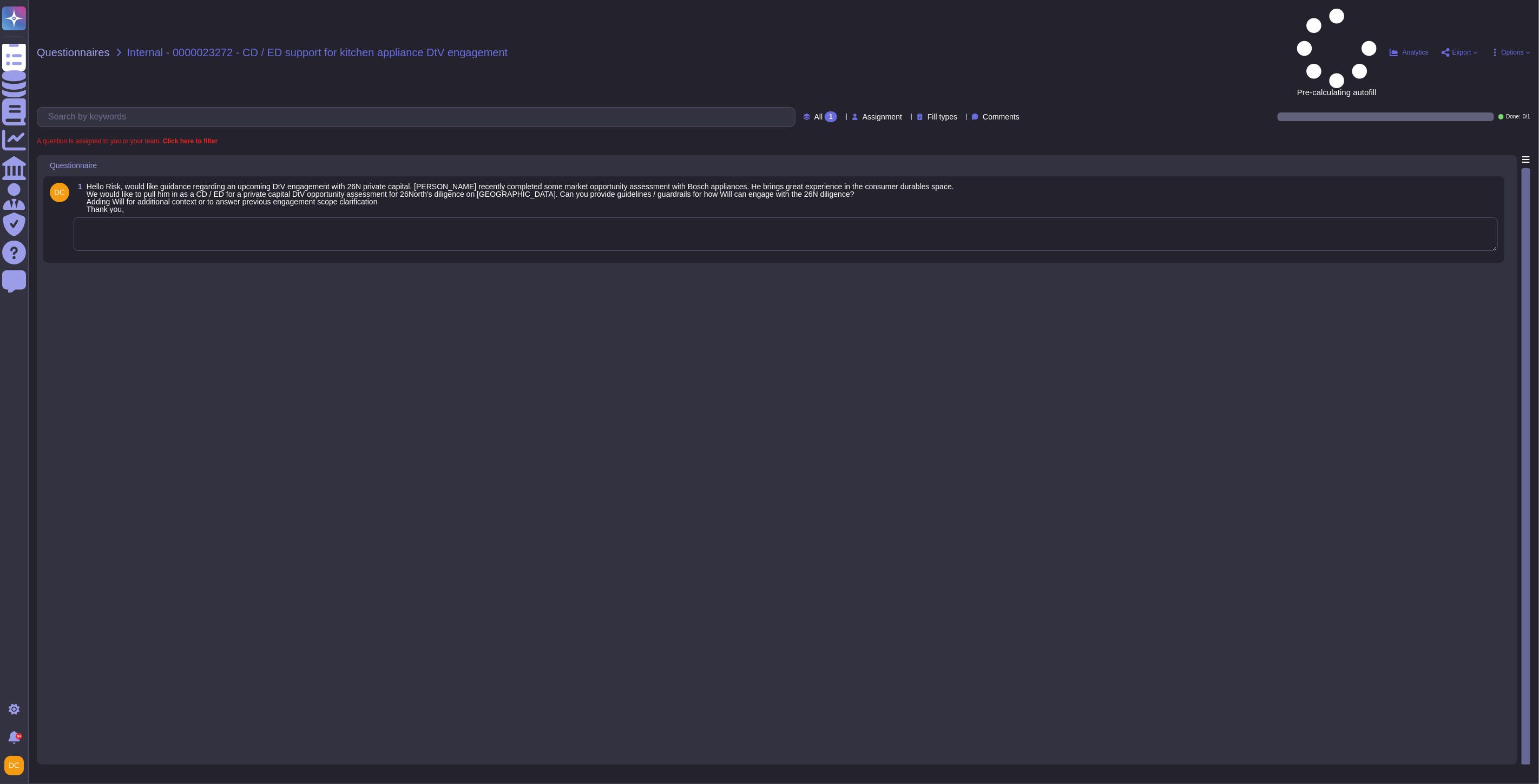
click at [231, 218] on textarea at bounding box center [786, 234] width 1424 height 34
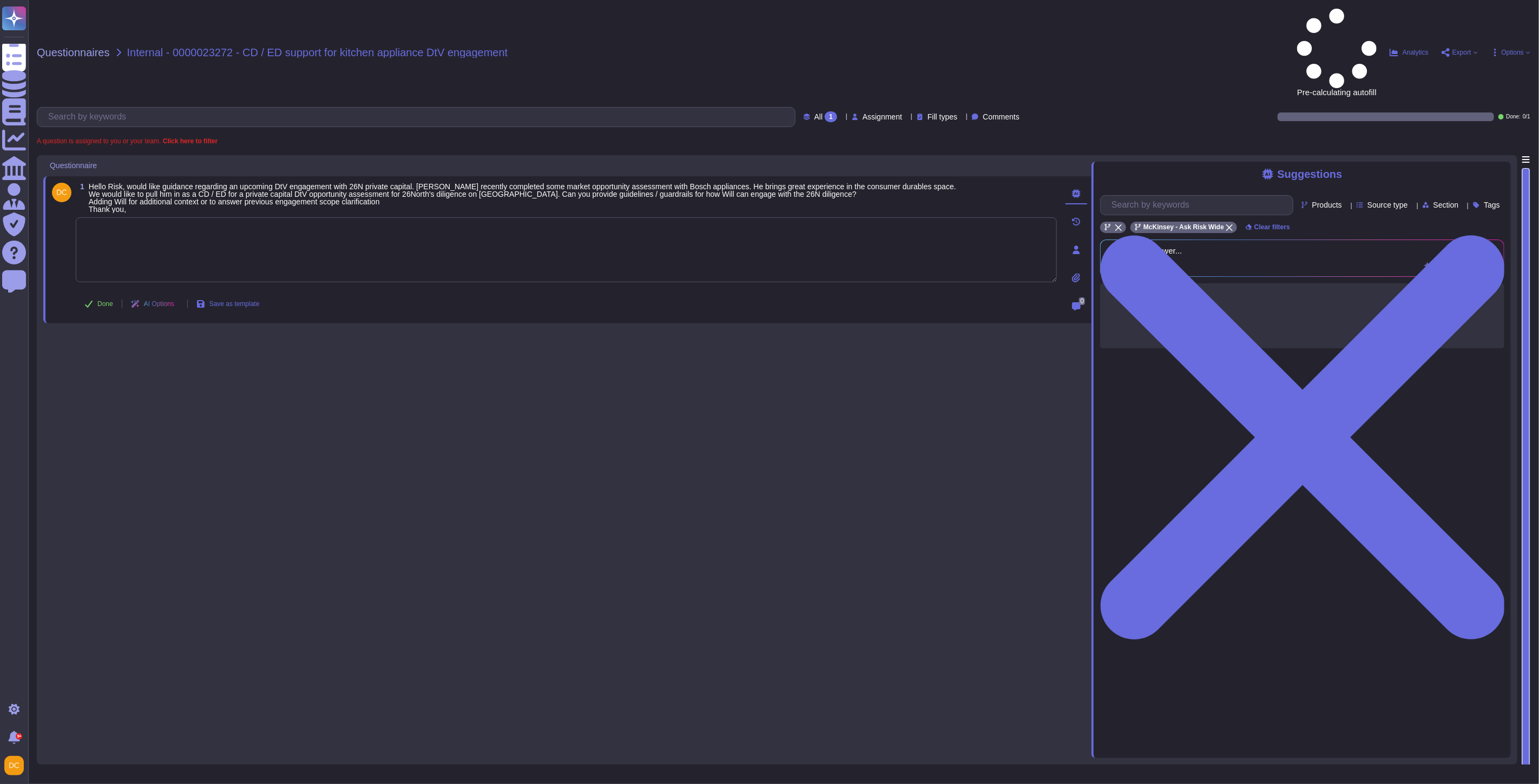
paste textarea "I’m connecting you with @Magdalena Smol and @Susanne Pettelkau from the CSR tea…"
click at [101, 301] on span "Done" at bounding box center [105, 304] width 16 height 7
click at [89, 227] on div "1 Hello Risk, would like guidance regarding an upcoming DtV engagement with 26N…" at bounding box center [567, 457] width 1048 height 603
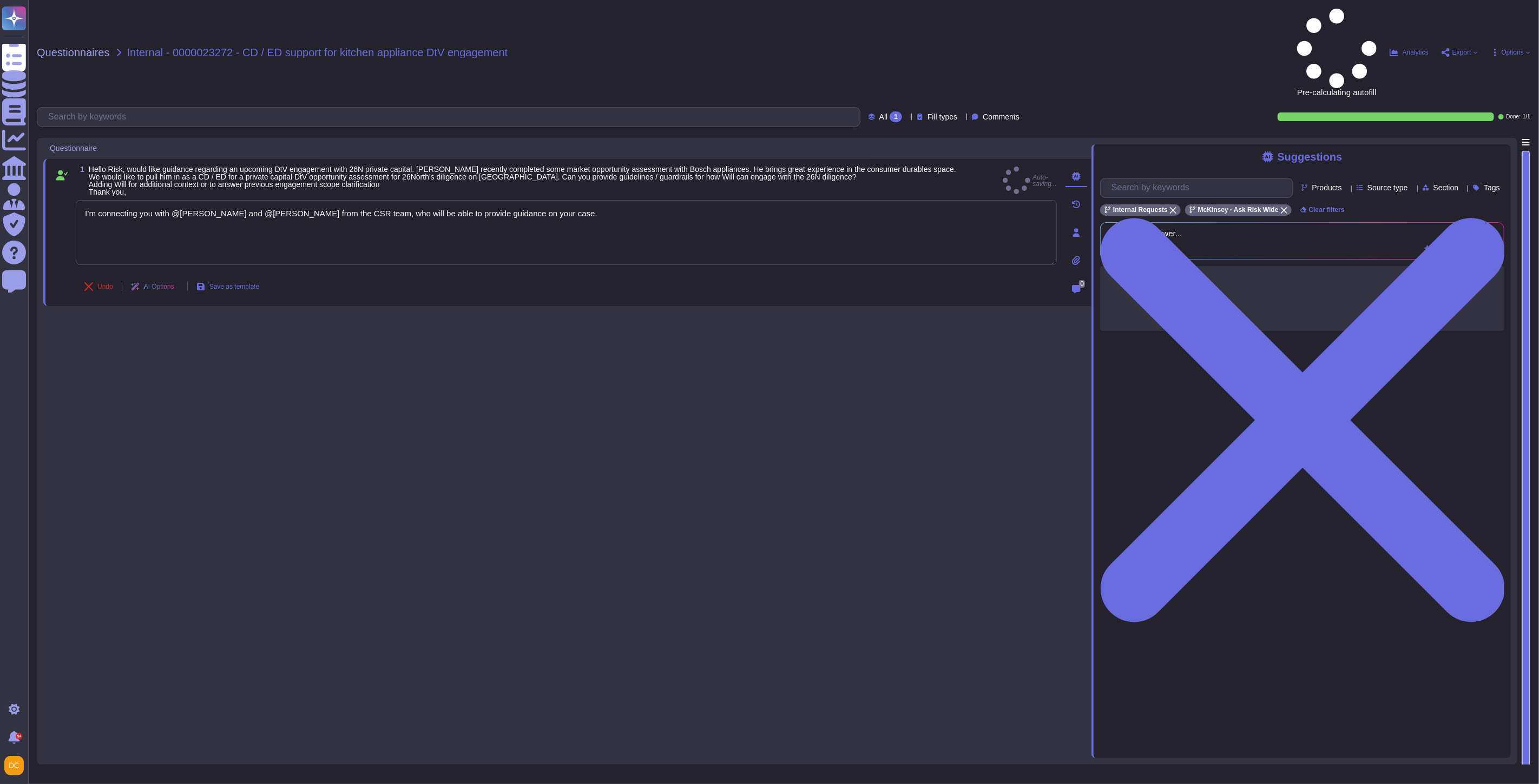
type textarea "I’m connecting you with @Magdalena Smol and @Susanne Pettelkau from the CSR tea…"
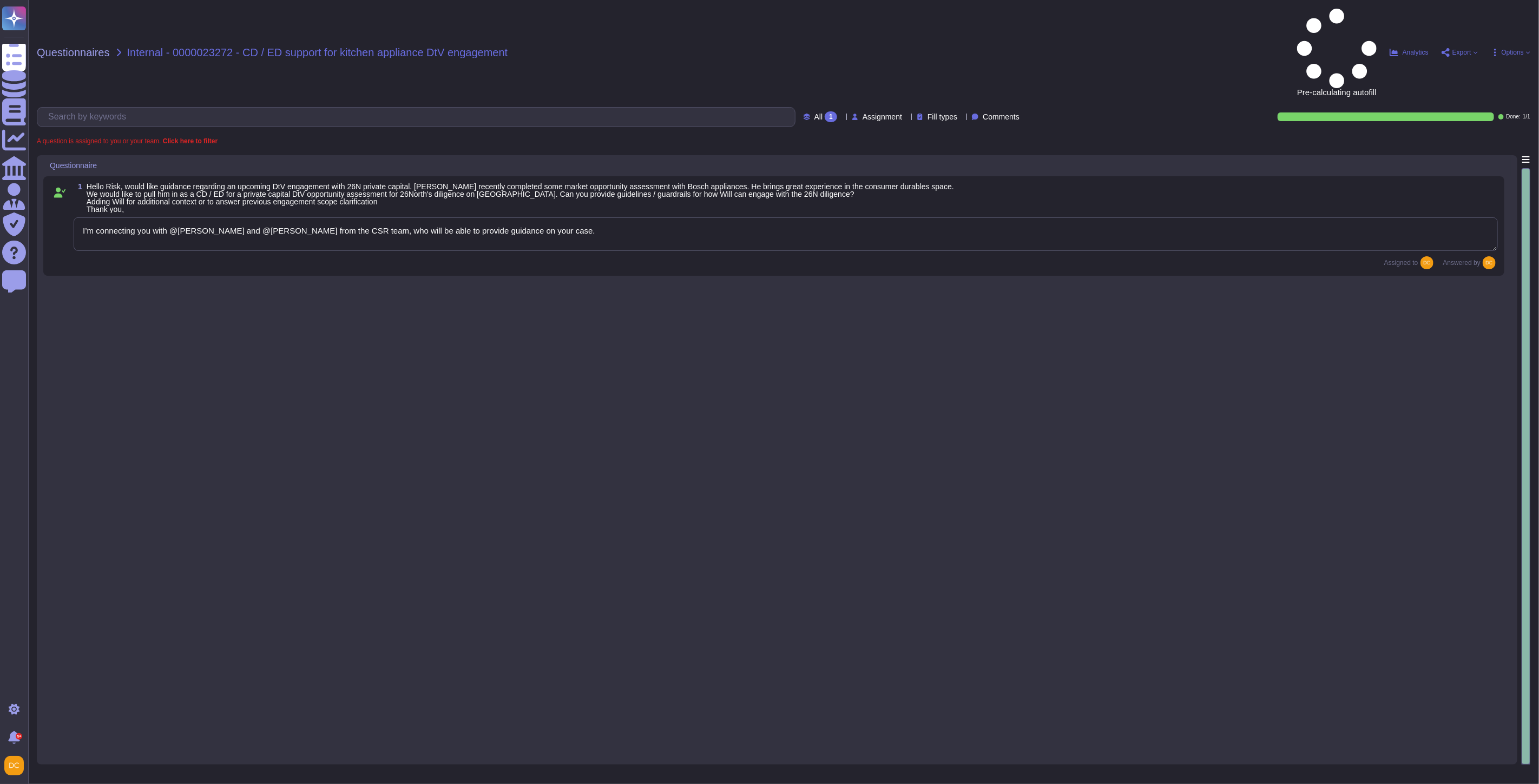
type textarea "I’m connecting you with @[PERSON_NAME] and @[PERSON_NAME] from the CSR team, wh…"
click at [173, 218] on textarea "I’m connecting you with @[PERSON_NAME] and @[PERSON_NAME] from the CSR team, wh…" at bounding box center [786, 234] width 1424 height 34
click at [176, 218] on textarea "I’m connecting you with @[PERSON_NAME] and @[PERSON_NAME] from the CSR team, wh…" at bounding box center [786, 234] width 1424 height 34
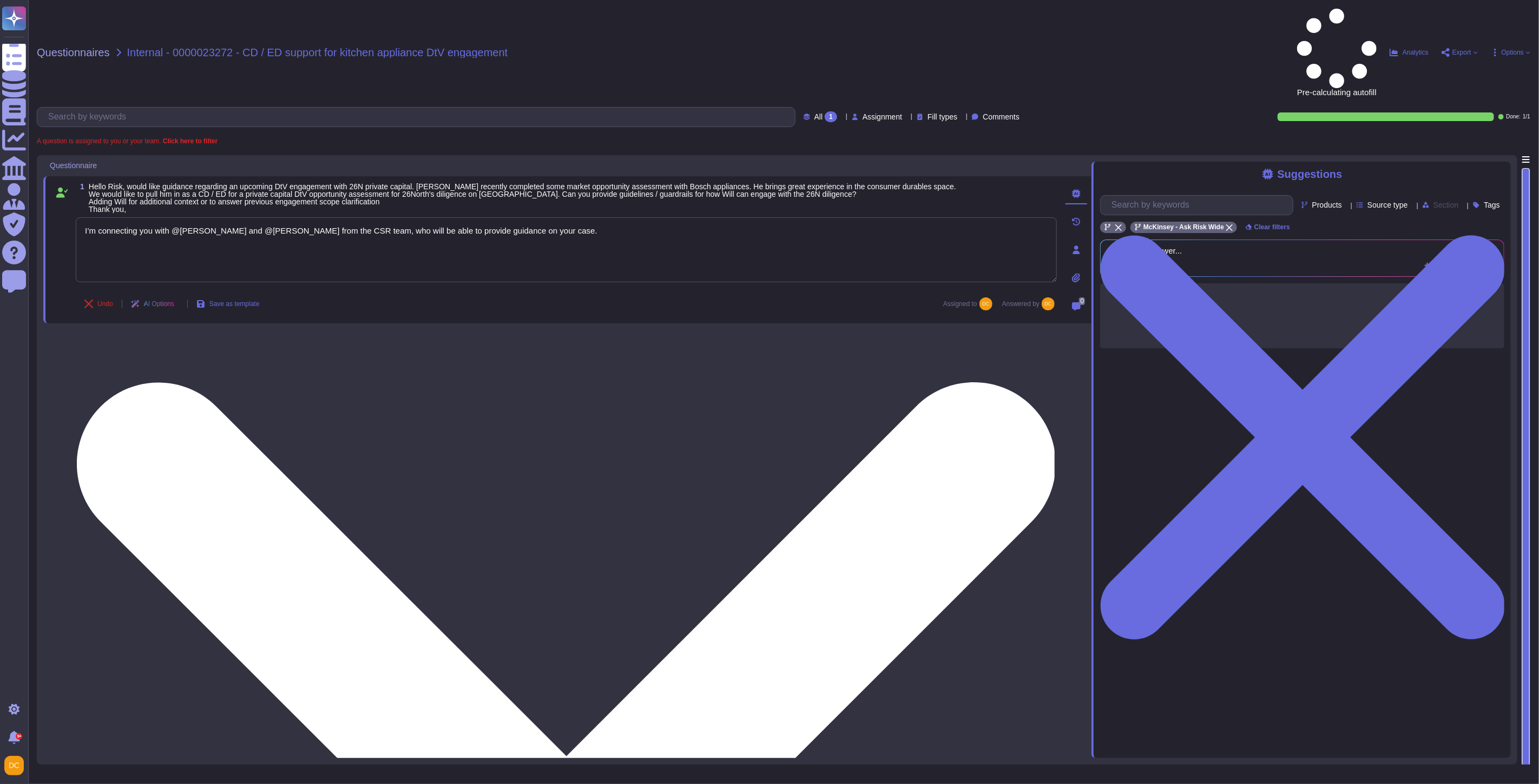
click at [176, 218] on textarea "I’m connecting you with @[PERSON_NAME] and @[PERSON_NAME] from the CSR team, wh…" at bounding box center [566, 250] width 981 height 65
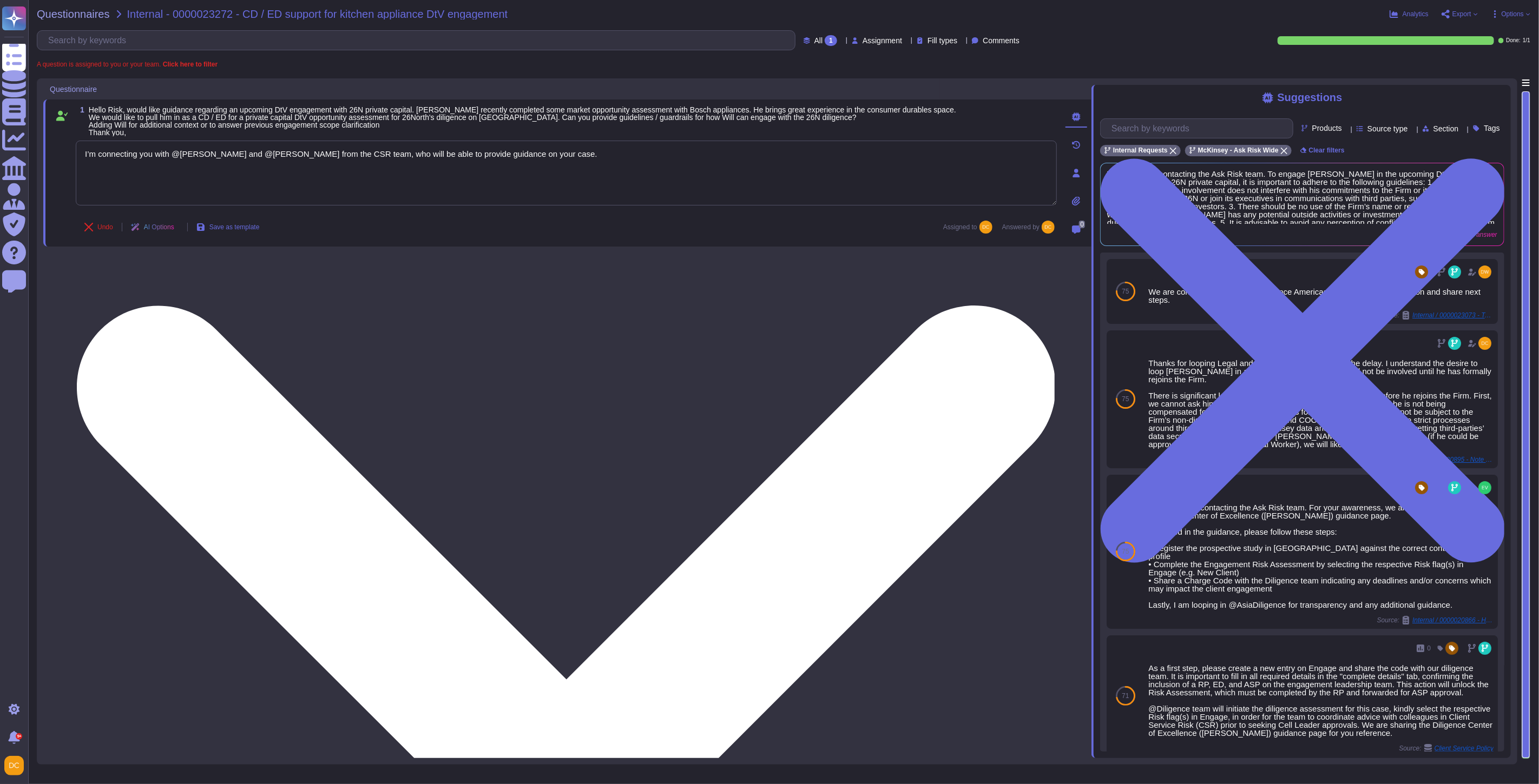
click at [176, 158] on textarea "I’m connecting you with @[PERSON_NAME] and @[PERSON_NAME] from the CSR team, wh…" at bounding box center [566, 173] width 981 height 65
click at [661, 168] on textarea "I’m connecting you with @[PERSON_NAME] and @[PERSON_NAME] from the CSR team, wh…" at bounding box center [566, 173] width 981 height 65
click at [587, 150] on textarea "I’m connecting you with @[PERSON_NAME] and @[PERSON_NAME] from the CSR team, wh…" at bounding box center [566, 173] width 981 height 65
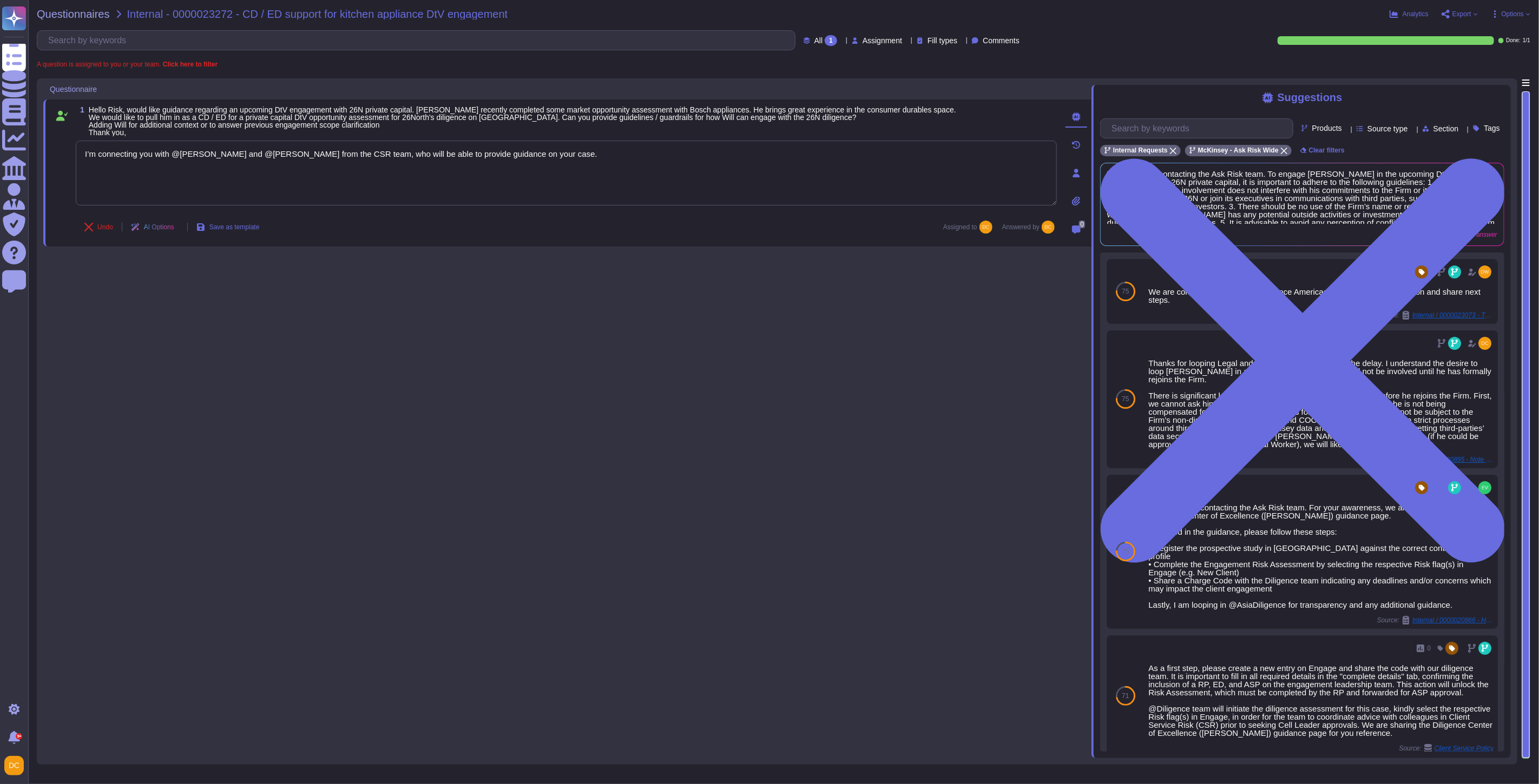
drag, startPoint x: 610, startPoint y: 153, endPoint x: 30, endPoint y: 136, distance: 580.2
click at [30, 136] on div "Questionnaires Internal - 0000023272 - CD / ED support for kitchen appliance Dt…" at bounding box center [783, 392] width 1511 height 784
drag, startPoint x: 363, startPoint y: 194, endPoint x: 356, endPoint y: 197, distance: 7.6
click at [363, 194] on textarea at bounding box center [566, 173] width 981 height 65
click at [293, 174] on textarea at bounding box center [566, 173] width 981 height 65
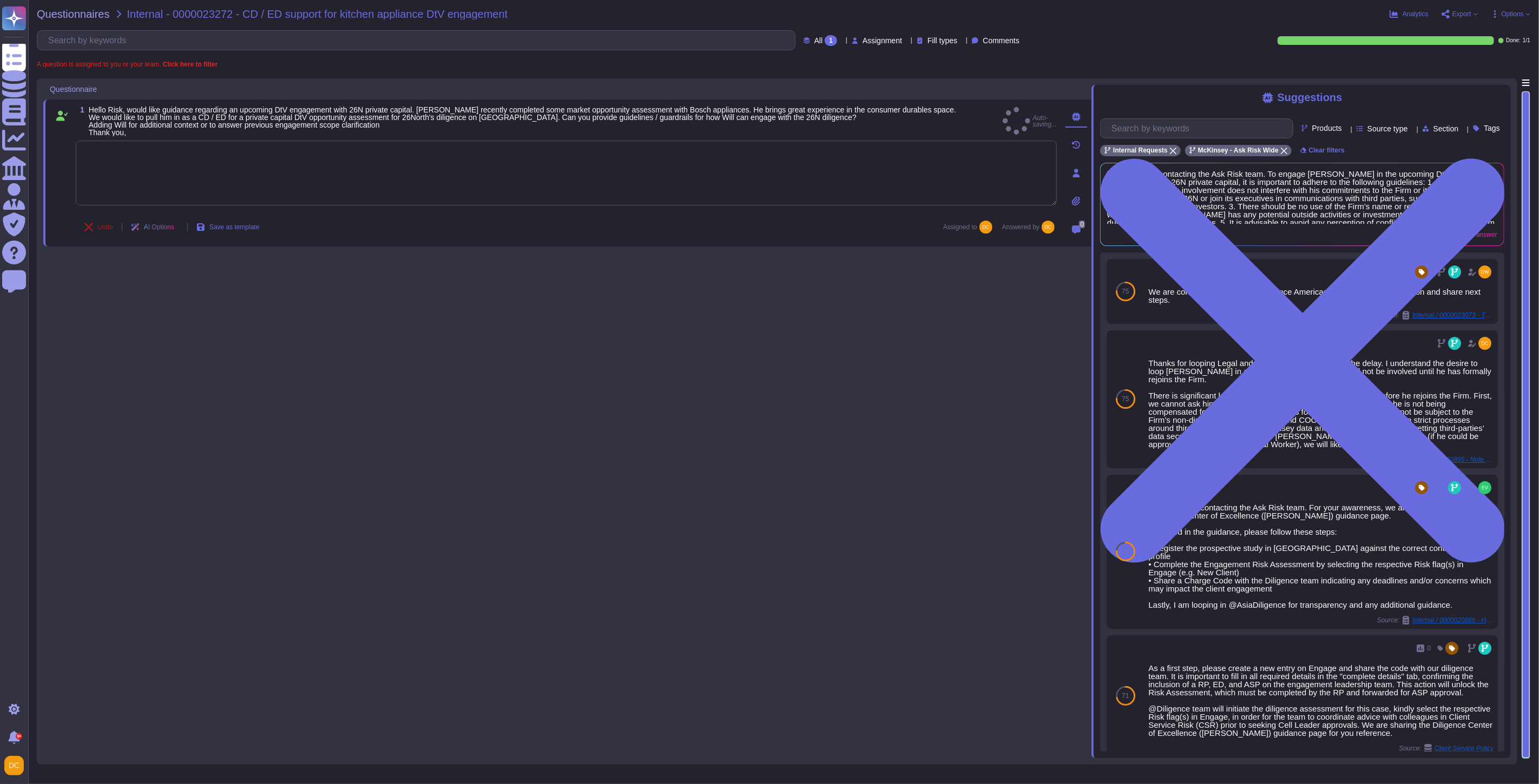
click at [90, 222] on icon at bounding box center [88, 226] width 9 height 9
click at [94, 223] on button "Done" at bounding box center [98, 227] width 46 height 21
click at [94, 226] on button "Undo" at bounding box center [98, 227] width 46 height 21
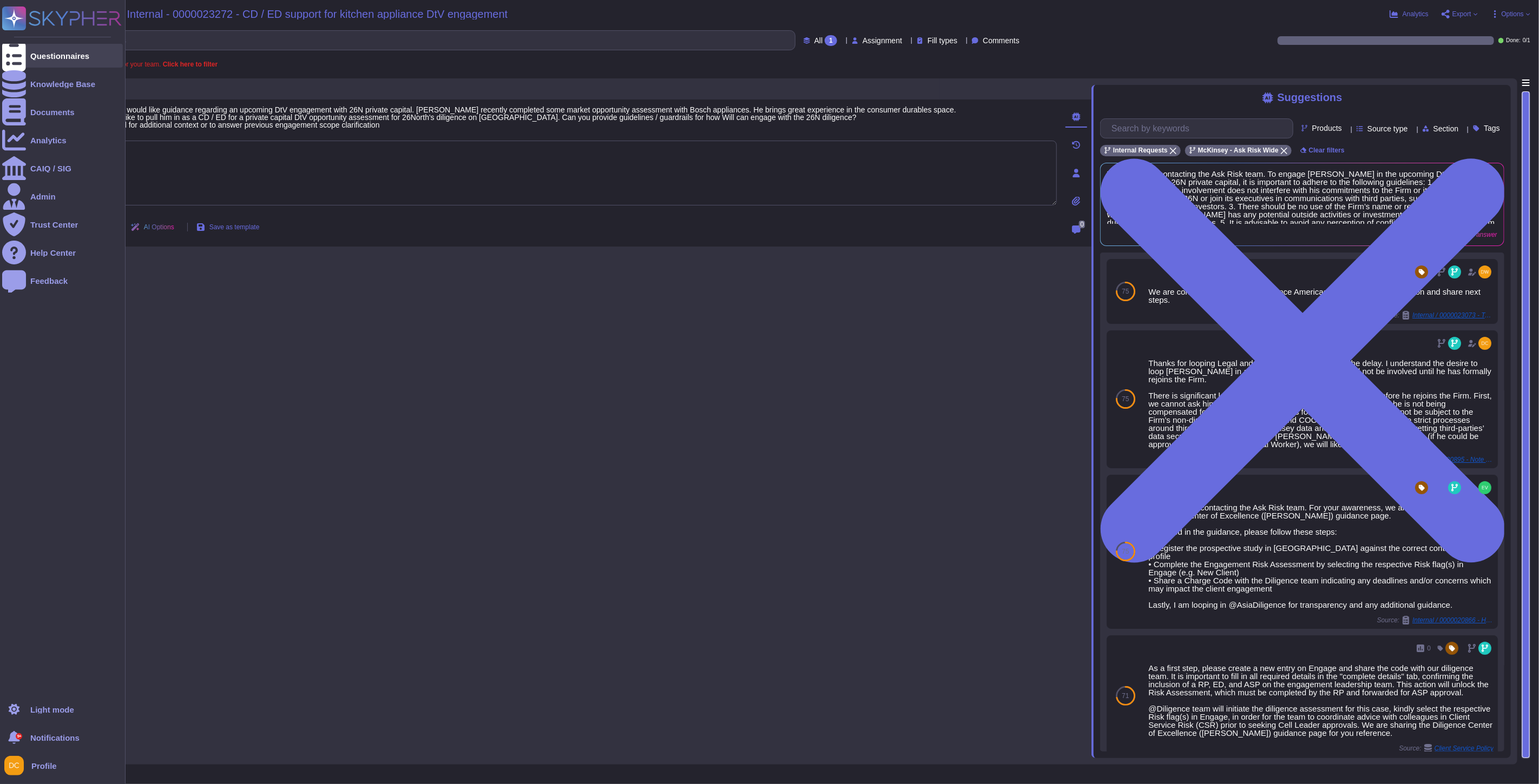
click at [13, 63] on div at bounding box center [14, 55] width 24 height 24
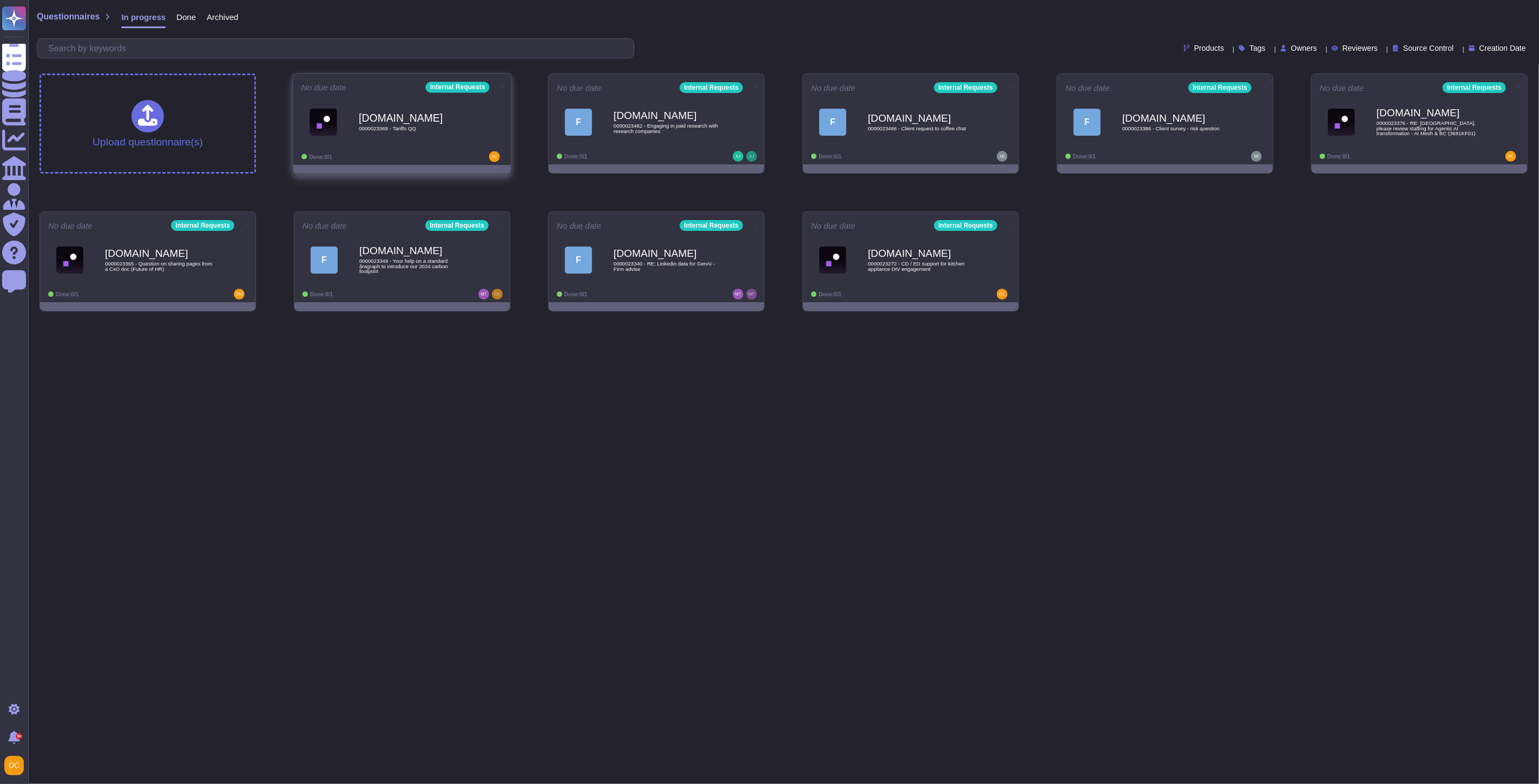
click at [383, 113] on b "[DOMAIN_NAME]" at bounding box center [413, 118] width 109 height 11
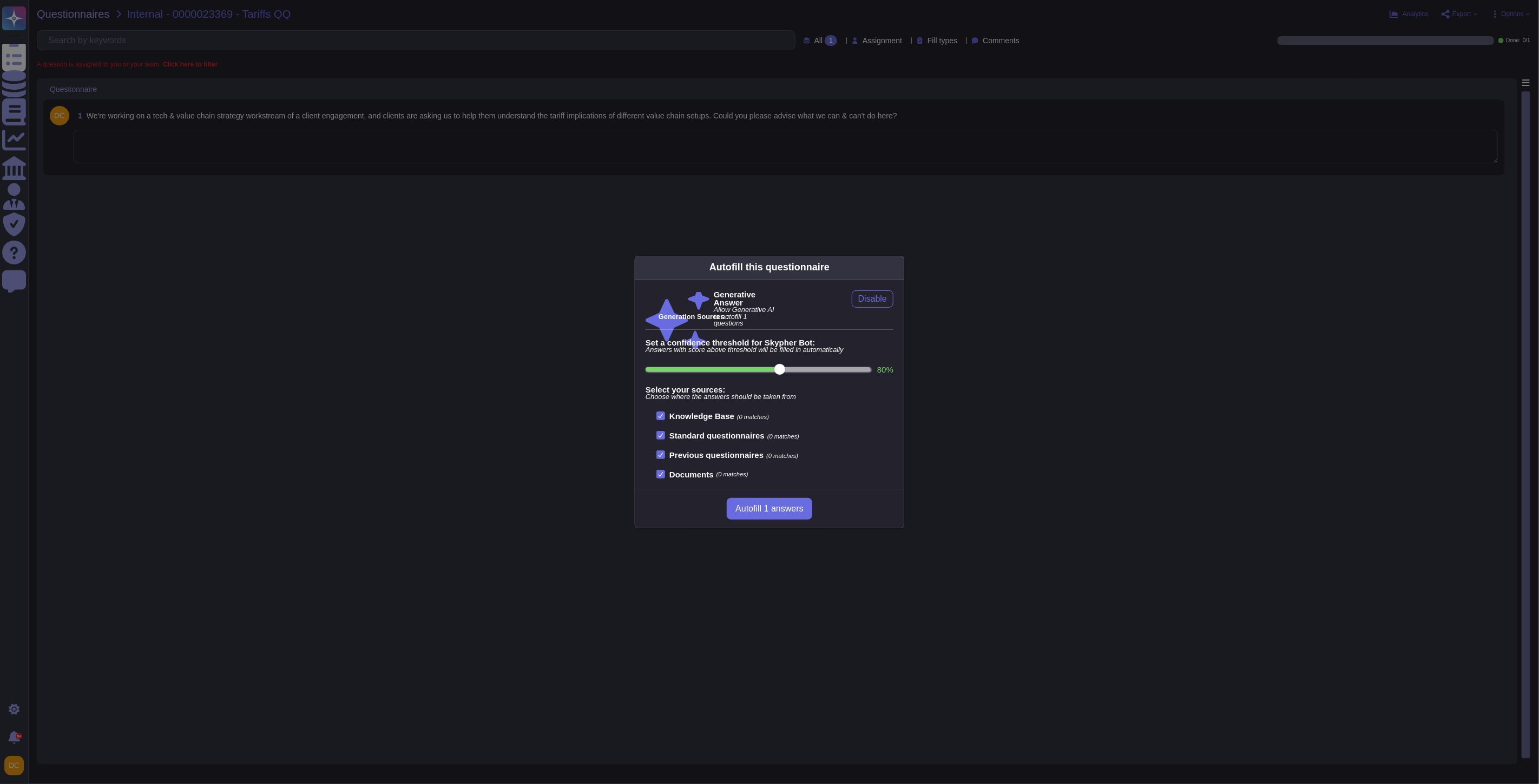
click at [247, 157] on div "Autofill this questionnaire Generative Answer Allow Generative AI to autofill 1…" at bounding box center [770, 392] width 1539 height 784
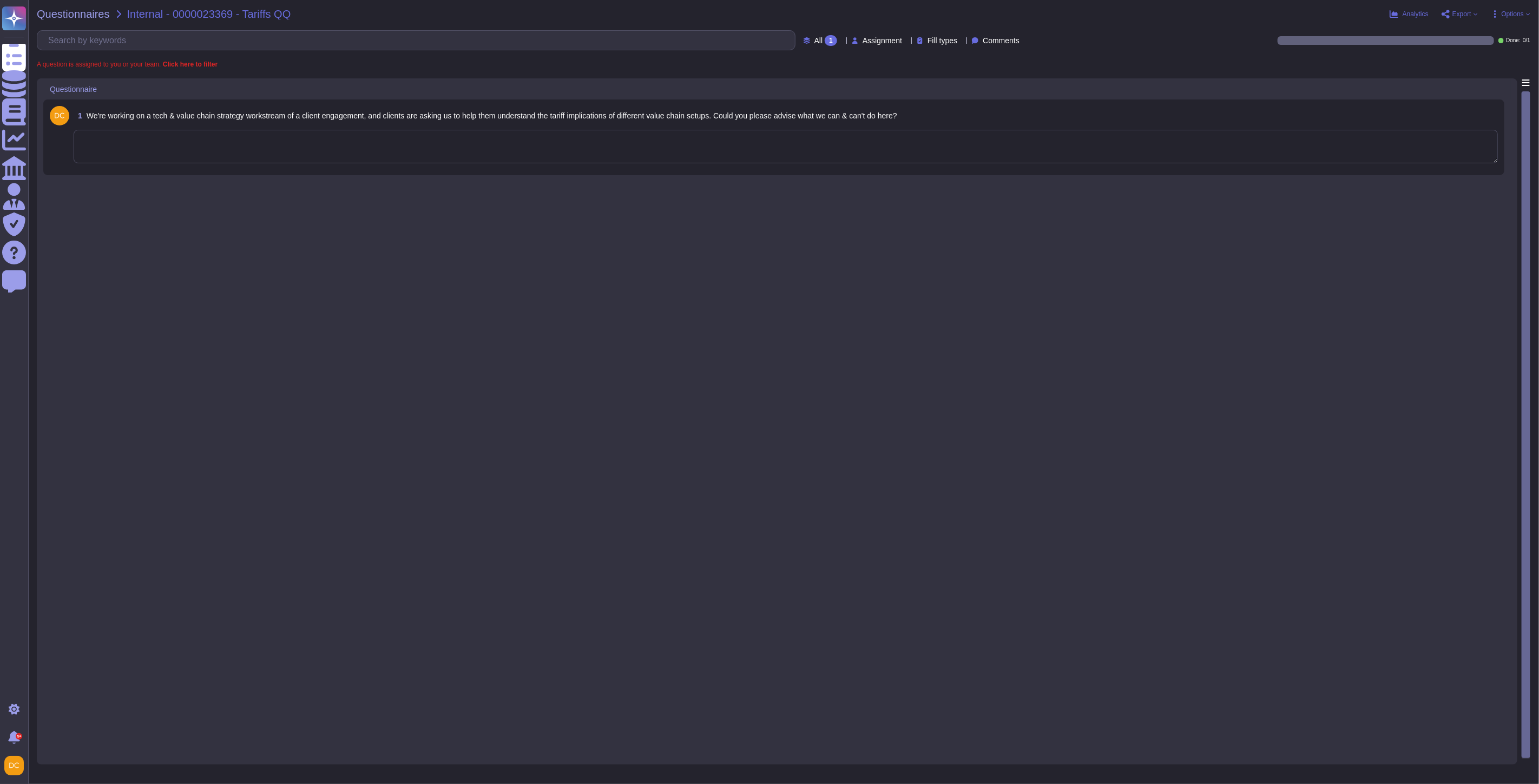
click at [216, 153] on textarea at bounding box center [786, 147] width 1424 height 34
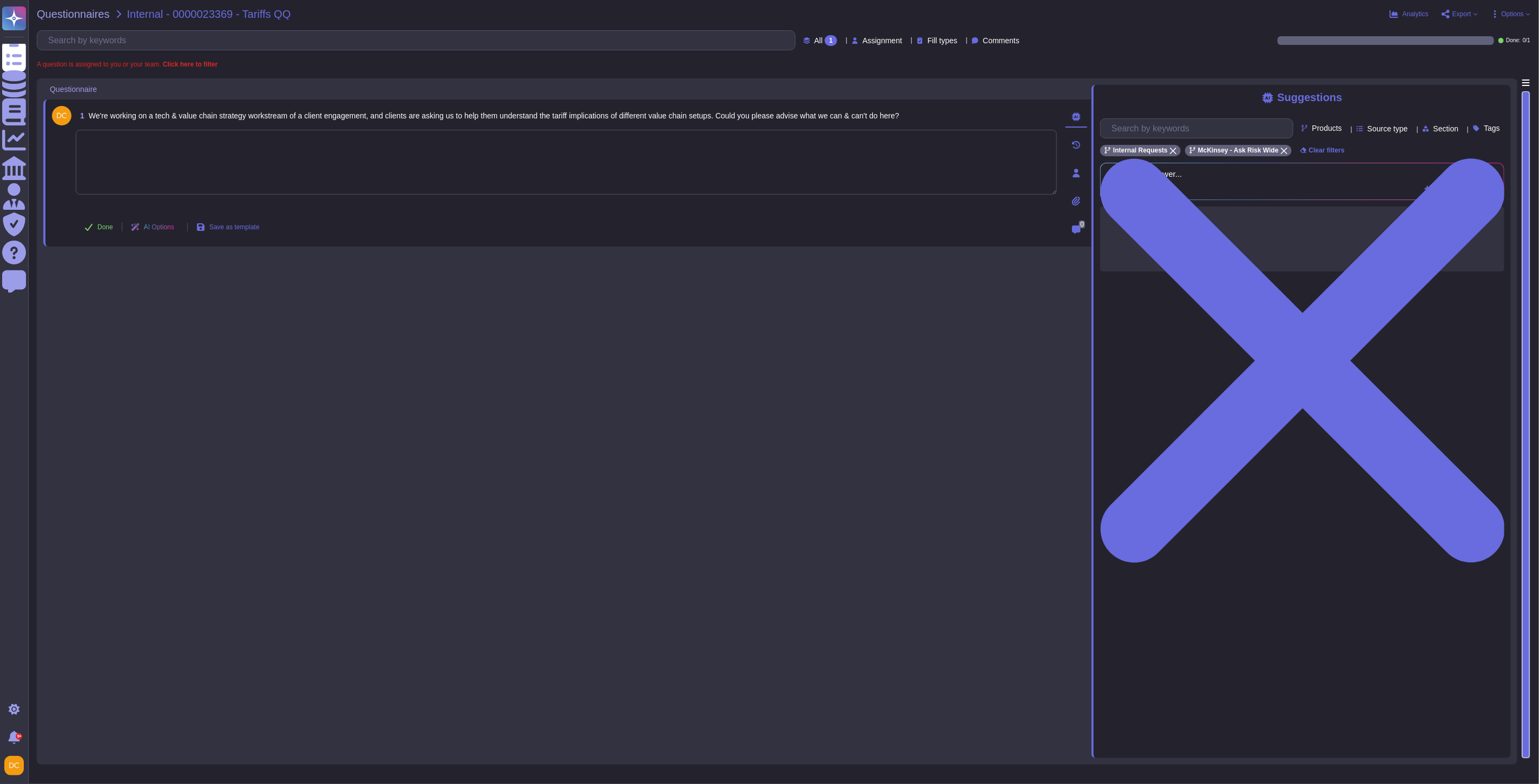
paste textarea "I’m connecting you with @[PERSON_NAME] and @[PERSON_NAME] from the CSR team, wh…"
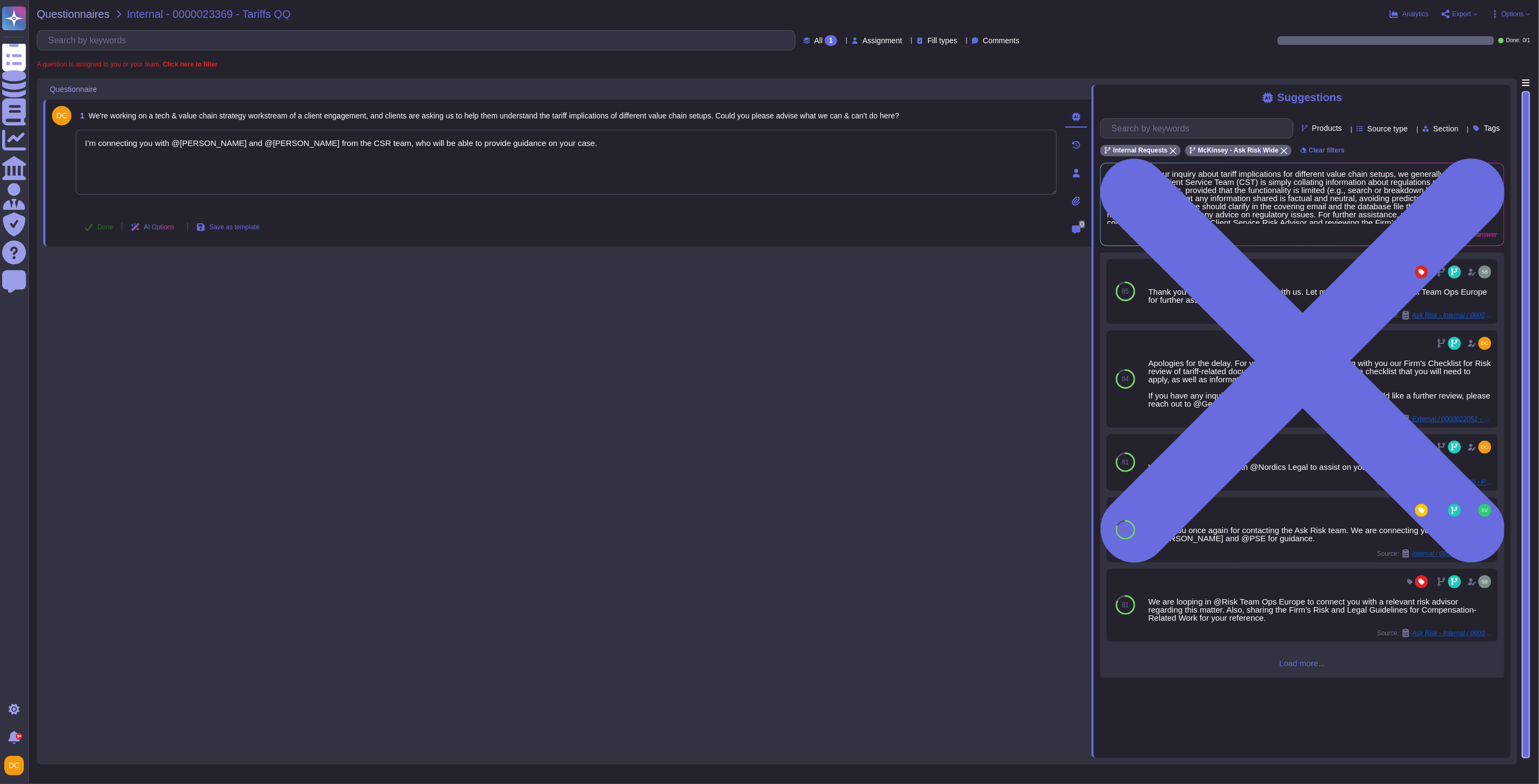
type textarea "I’m connecting you with @[PERSON_NAME] and @[PERSON_NAME] from the CSR team, wh…"
click at [99, 224] on span "Done" at bounding box center [105, 227] width 16 height 7
